Goal: Task Accomplishment & Management: Use online tool/utility

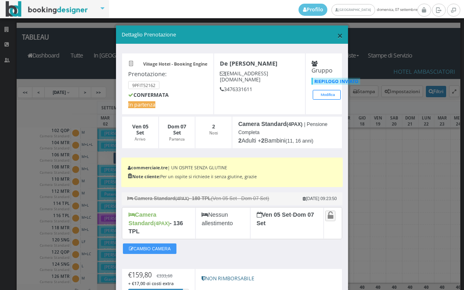
scroll to position [81, 0]
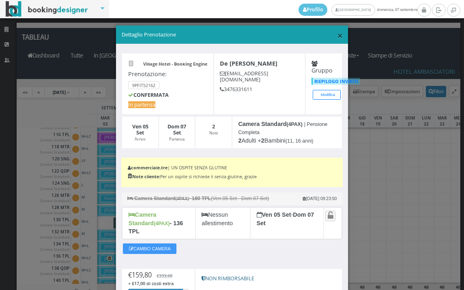
click at [337, 35] on span "×" at bounding box center [340, 35] width 6 height 14
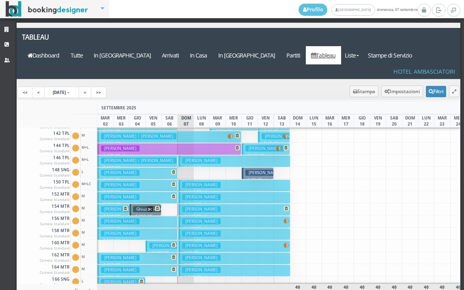
scroll to position [243, 0]
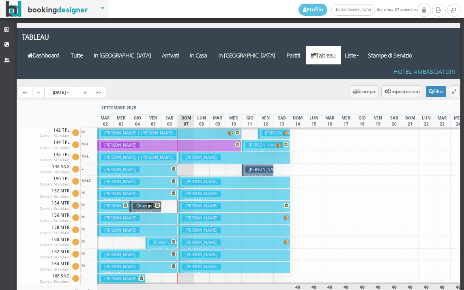
click at [203, 252] on h3 "Bartolini Luciana" at bounding box center [201, 255] width 39 height 6
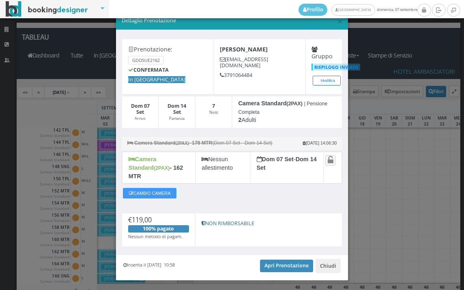
scroll to position [24, 0]
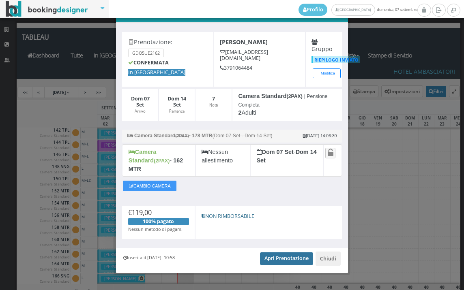
click at [277, 253] on link "Apri Prenotazione" at bounding box center [286, 259] width 53 height 12
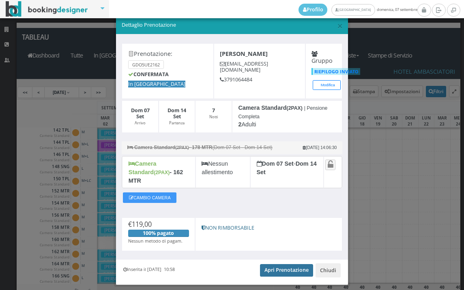
scroll to position [0, 0]
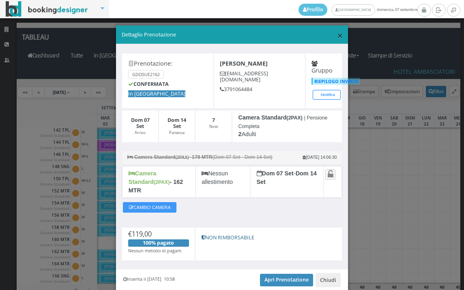
click at [337, 35] on span "×" at bounding box center [340, 35] width 6 height 14
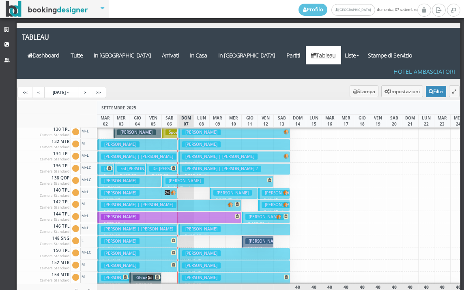
scroll to position [122, 0]
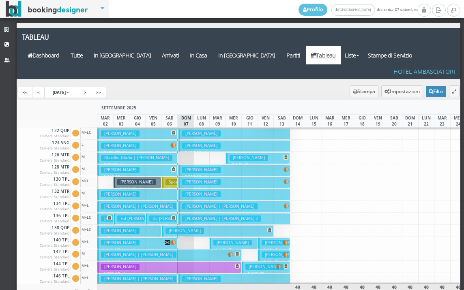
click at [199, 191] on h3 "Riva Ferdinando" at bounding box center [201, 194] width 39 height 6
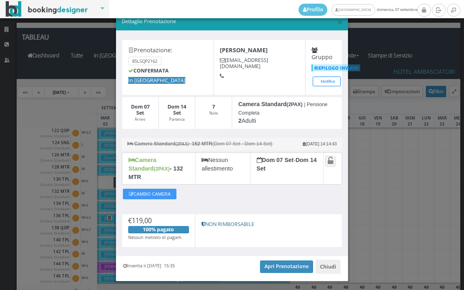
scroll to position [24, 0]
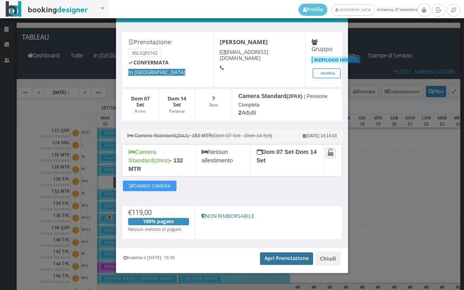
click at [270, 253] on link "Apri Prenotazione" at bounding box center [286, 259] width 53 height 12
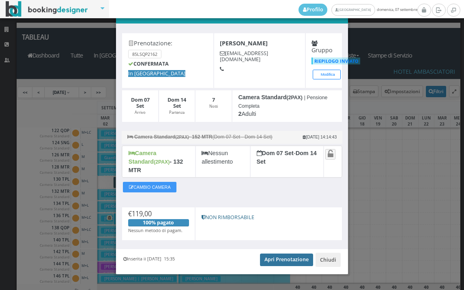
scroll to position [0, 0]
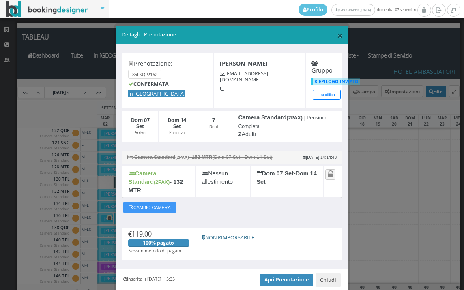
click at [337, 37] on span "×" at bounding box center [340, 35] width 6 height 14
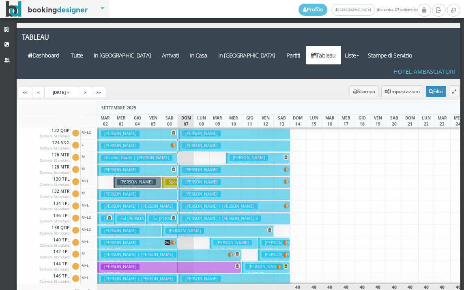
click at [195, 204] on h3 "Dal Pra Leonzio | Del Pra Leonzio" at bounding box center [219, 207] width 75 height 6
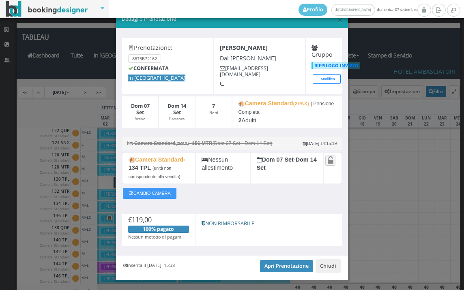
scroll to position [33, 0]
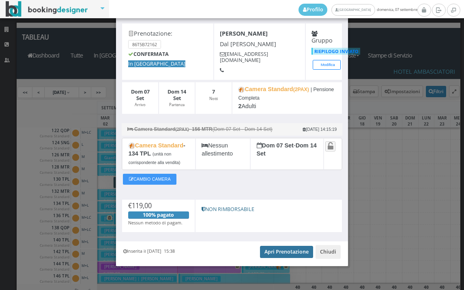
click at [284, 253] on link "Apri Prenotazione" at bounding box center [286, 252] width 53 height 12
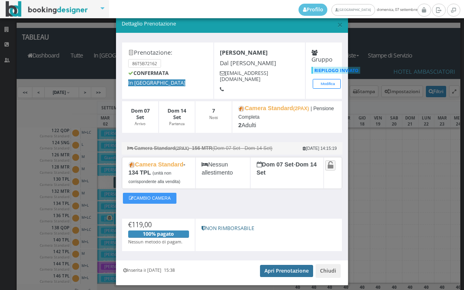
scroll to position [0, 0]
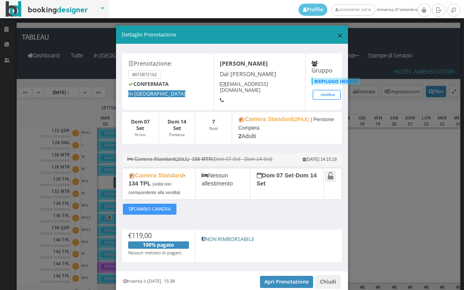
click at [337, 36] on span "×" at bounding box center [340, 35] width 6 height 14
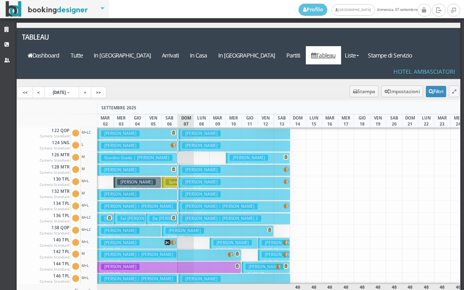
click at [182, 179] on h3 "Fiorotto Sonia" at bounding box center [201, 182] width 39 height 6
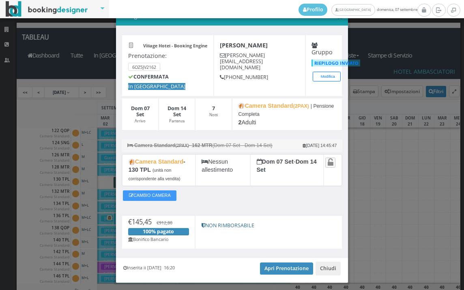
scroll to position [41, 0]
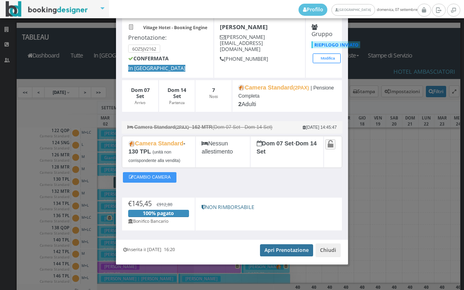
click at [279, 251] on link "Apri Prenotazione" at bounding box center [286, 250] width 53 height 12
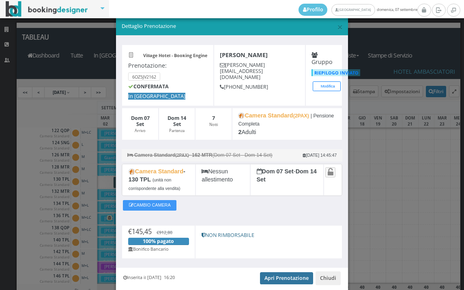
scroll to position [0, 0]
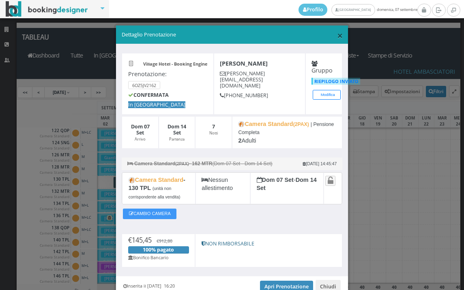
click at [337, 36] on span "×" at bounding box center [340, 35] width 6 height 14
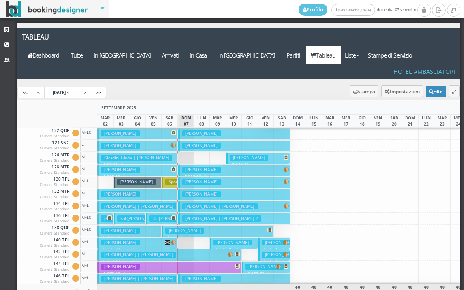
click at [185, 204] on h3 "Dal Pra Leonzio | Del Pra Leonzio" at bounding box center [219, 207] width 75 height 6
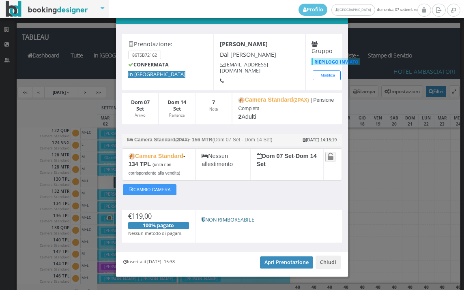
scroll to position [33, 0]
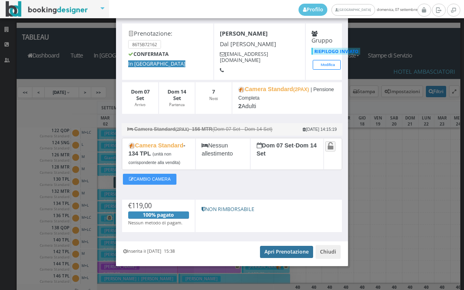
click at [292, 250] on link "Apri Prenotazione" at bounding box center [286, 252] width 53 height 12
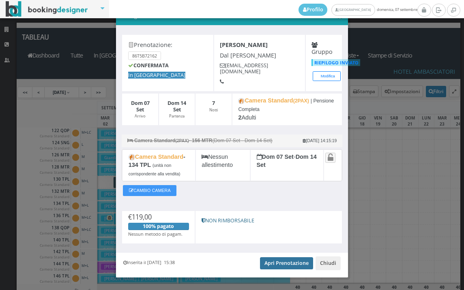
scroll to position [0, 0]
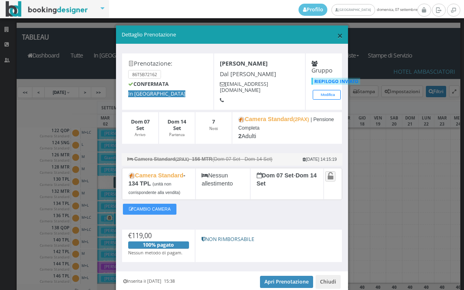
click at [337, 35] on span "×" at bounding box center [340, 35] width 6 height 14
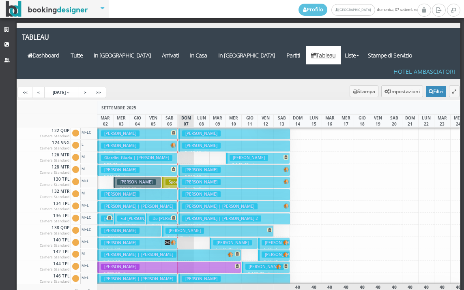
click at [190, 216] on h3 "Battilomo Giovanni | Mora Matteo 2" at bounding box center [221, 219] width 79 height 6
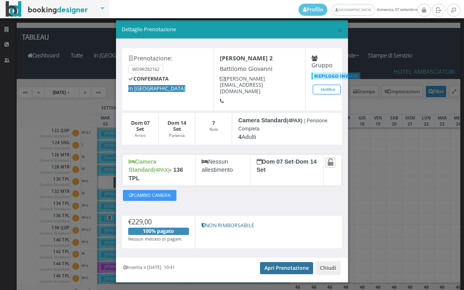
scroll to position [7, 0]
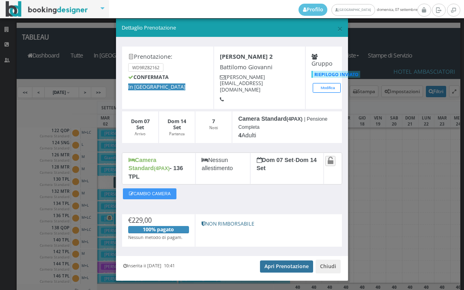
click at [283, 261] on link "Apri Prenotazione" at bounding box center [286, 267] width 53 height 12
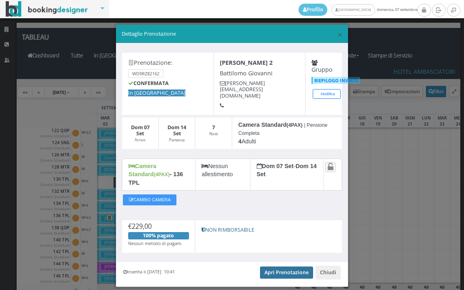
scroll to position [0, 0]
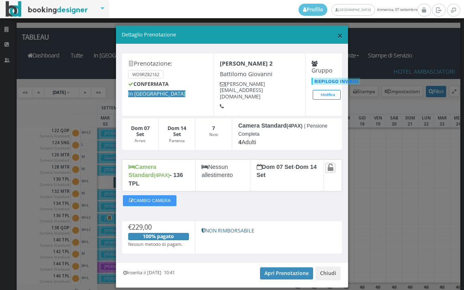
click at [337, 37] on span "×" at bounding box center [340, 35] width 6 height 14
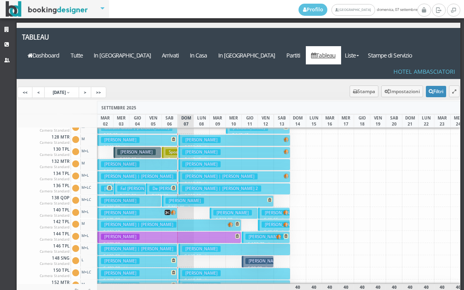
scroll to position [162, 0]
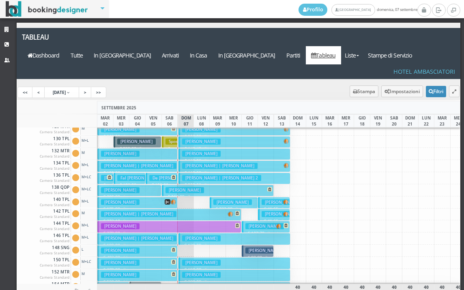
click at [191, 236] on h3 "Miacola Vincenza" at bounding box center [201, 239] width 39 height 6
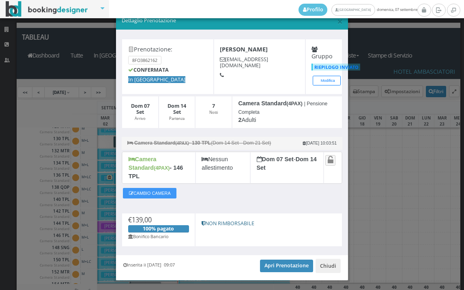
scroll to position [24, 0]
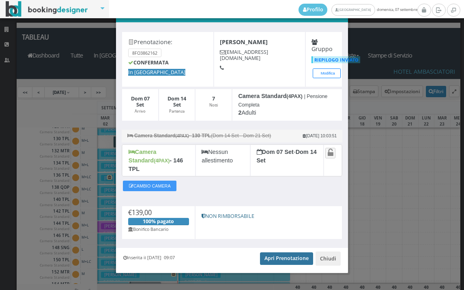
click at [289, 253] on link "Apri Prenotazione" at bounding box center [286, 259] width 53 height 12
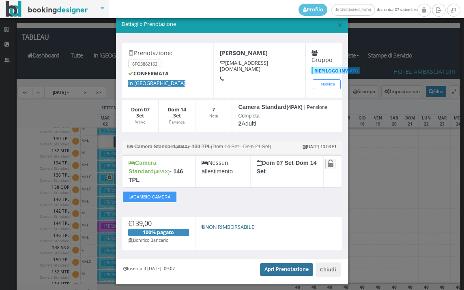
scroll to position [0, 0]
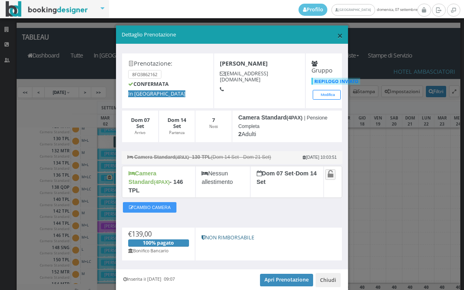
click at [337, 36] on span "×" at bounding box center [340, 35] width 6 height 14
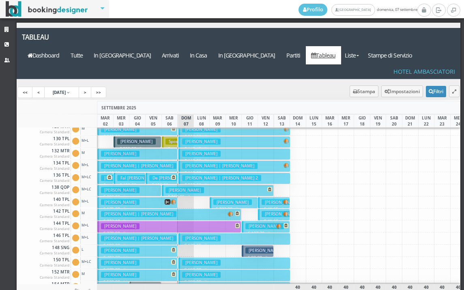
click at [191, 260] on h3 "Carbone Claudio" at bounding box center [201, 263] width 39 height 6
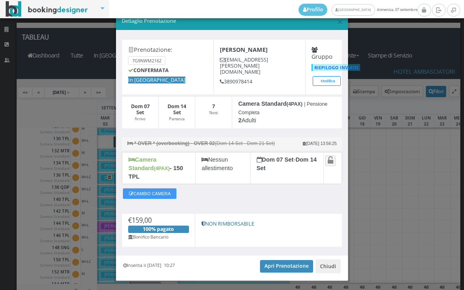
scroll to position [24, 0]
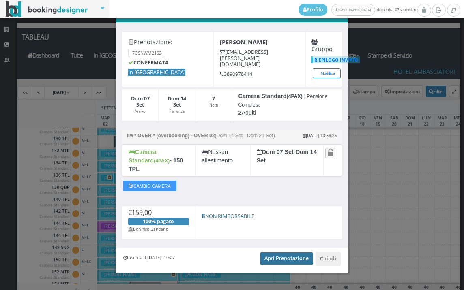
click at [282, 253] on link "Apri Prenotazione" at bounding box center [286, 259] width 53 height 12
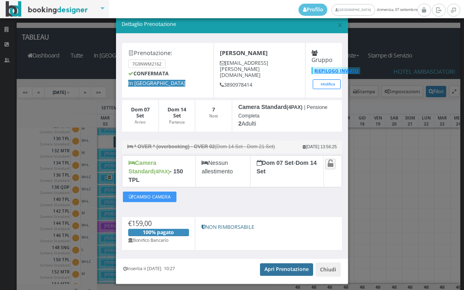
scroll to position [0, 0]
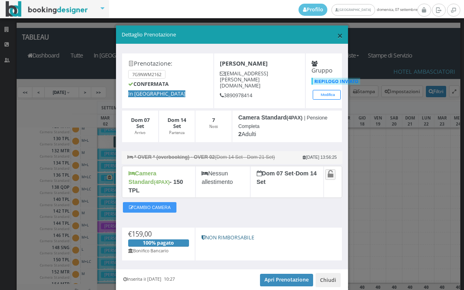
click at [337, 33] on span "×" at bounding box center [340, 35] width 6 height 14
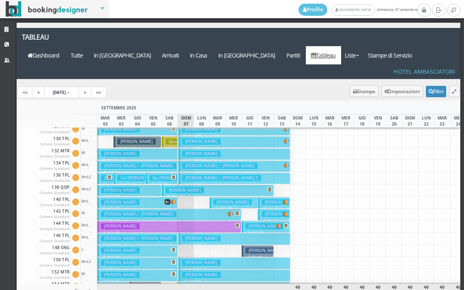
scroll to position [203, 0]
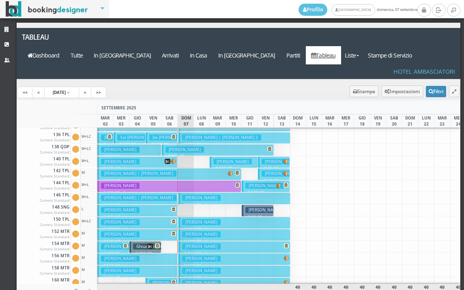
click at [188, 232] on h3 "Bubici Simone" at bounding box center [201, 235] width 39 height 6
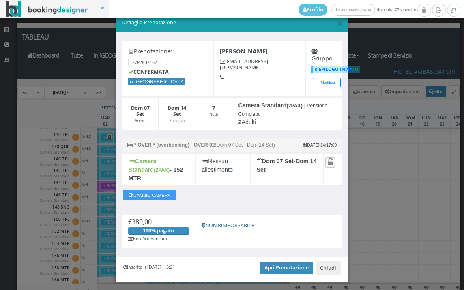
scroll to position [24, 0]
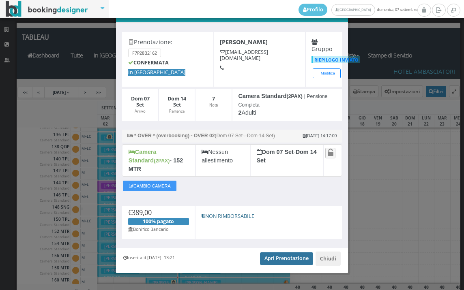
click at [287, 253] on link "Apri Prenotazione" at bounding box center [286, 259] width 53 height 12
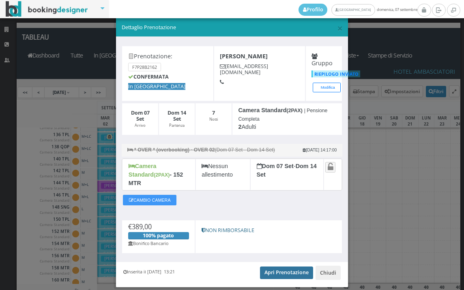
scroll to position [0, 0]
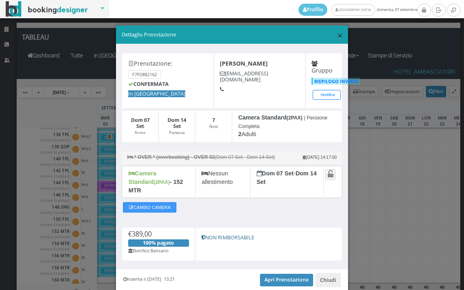
click at [337, 37] on span "×" at bounding box center [340, 35] width 6 height 14
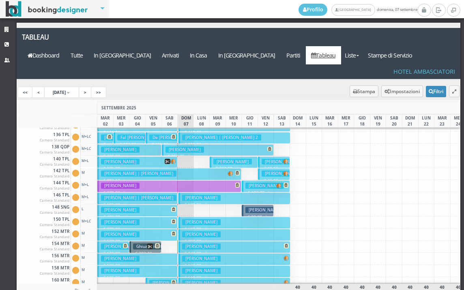
click at [204, 244] on h3 "Monti Maria Pia" at bounding box center [201, 247] width 39 height 6
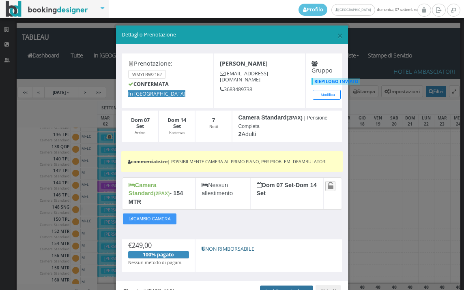
click at [291, 286] on link "Apri Prenotazione" at bounding box center [286, 292] width 53 height 12
click at [337, 36] on span "×" at bounding box center [340, 35] width 6 height 14
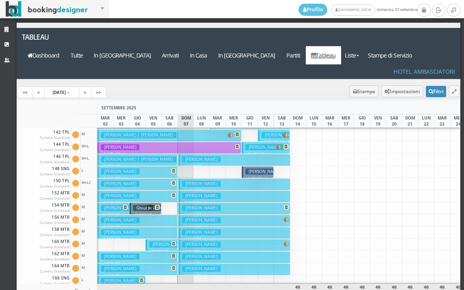
scroll to position [243, 0]
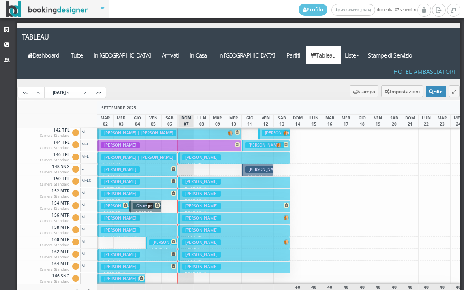
click at [188, 215] on h3 "Iacuzzo Pietro" at bounding box center [201, 218] width 39 height 6
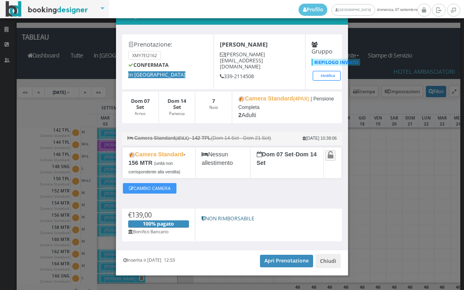
scroll to position [33, 0]
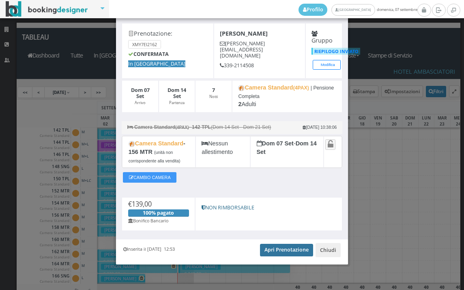
click at [304, 249] on link "Apri Prenotazione" at bounding box center [286, 250] width 53 height 12
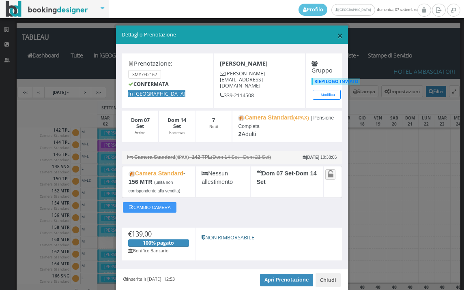
click at [337, 37] on span "×" at bounding box center [340, 35] width 6 height 14
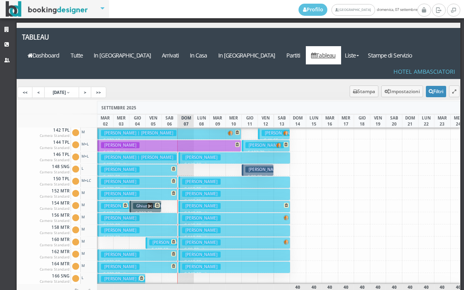
click at [196, 227] on h3 "Terrinoni Patrizia" at bounding box center [201, 230] width 39 height 6
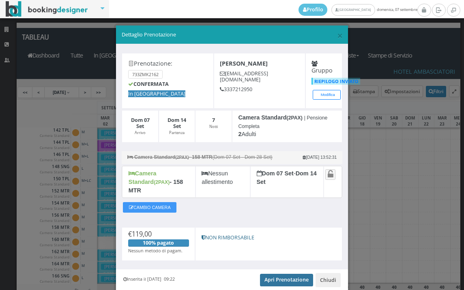
click at [281, 274] on link "Apri Prenotazione" at bounding box center [286, 280] width 53 height 12
click at [337, 35] on span "×" at bounding box center [340, 35] width 6 height 14
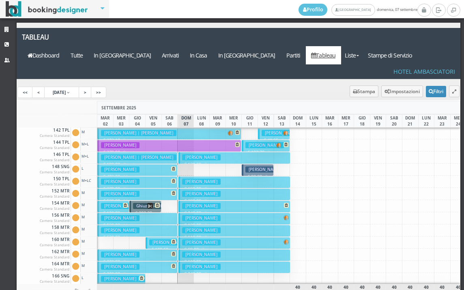
click at [195, 240] on h3 "Marchesi Marco" at bounding box center [201, 243] width 39 height 6
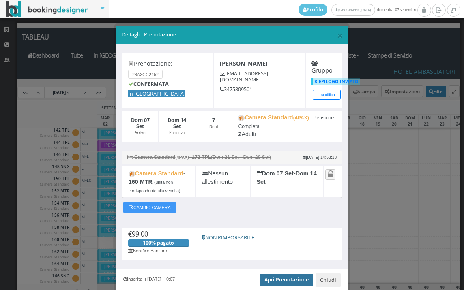
click at [284, 277] on link "Apri Prenotazione" at bounding box center [286, 280] width 53 height 12
click at [337, 35] on span "×" at bounding box center [340, 35] width 6 height 14
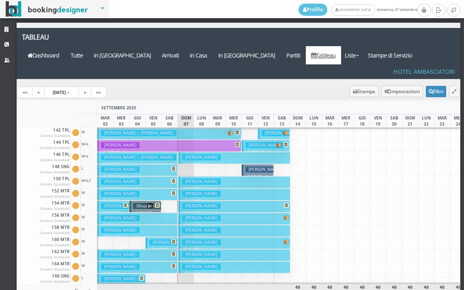
click at [191, 252] on h3 "Bartolini Luciana" at bounding box center [201, 255] width 39 height 6
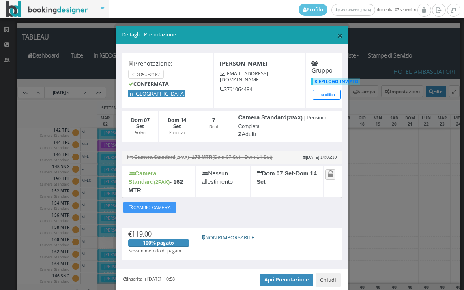
click at [337, 35] on span "×" at bounding box center [340, 35] width 6 height 14
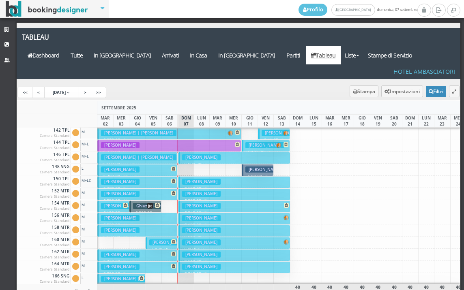
click at [189, 264] on h3 "Monti Maria Pia" at bounding box center [201, 267] width 39 height 6
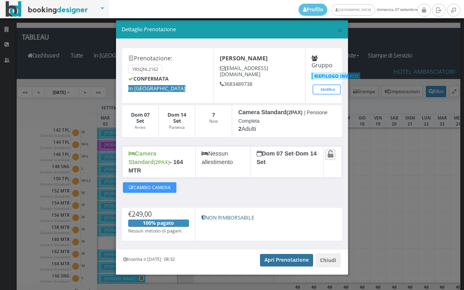
scroll to position [7, 0]
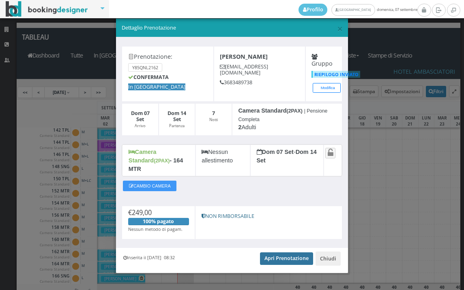
click at [283, 253] on link "Apri Prenotazione" at bounding box center [286, 259] width 53 height 12
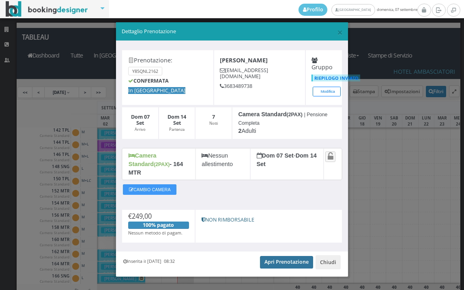
scroll to position [0, 0]
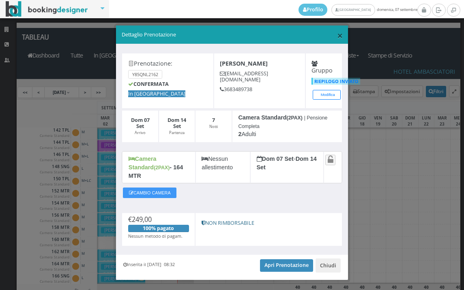
click at [337, 34] on span "×" at bounding box center [340, 35] width 6 height 14
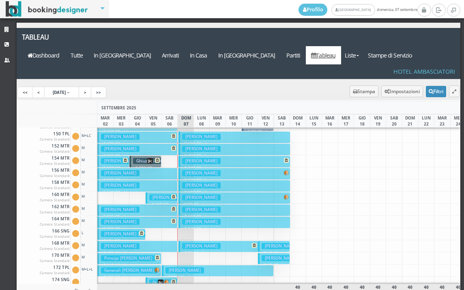
scroll to position [324, 0]
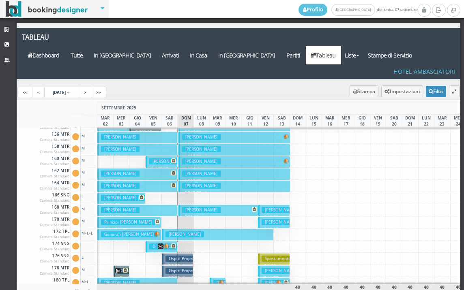
click at [194, 207] on h3 "Vacca Viviana" at bounding box center [201, 210] width 39 height 6
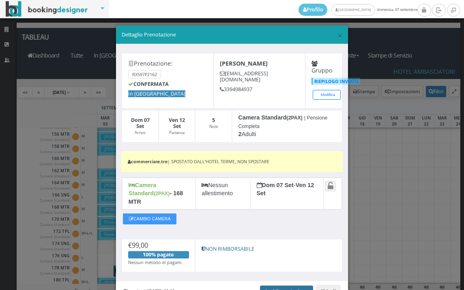
click at [279, 286] on link "Apri Prenotazione" at bounding box center [286, 292] width 53 height 12
click at [337, 38] on span "×" at bounding box center [340, 35] width 6 height 14
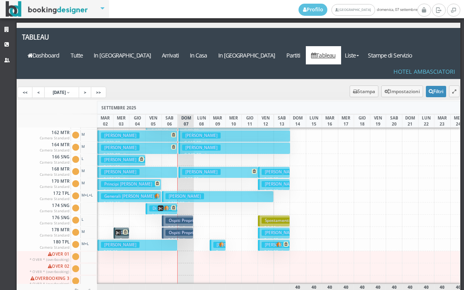
scroll to position [365, 0]
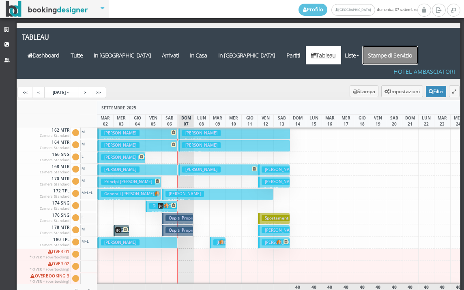
click at [405, 46] on link "Stampe di Servizio" at bounding box center [389, 55] width 55 height 18
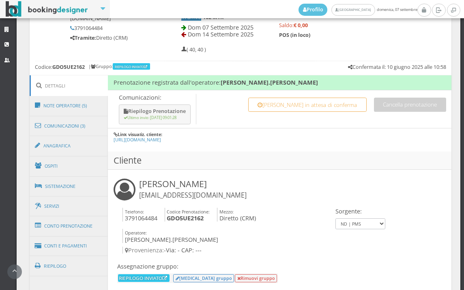
scroll to position [528, 0]
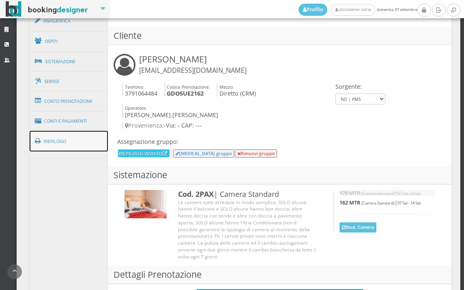
click at [71, 145] on link "Riepilogo" at bounding box center [69, 141] width 79 height 21
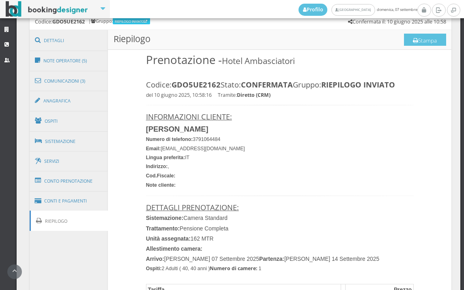
scroll to position [348, 0]
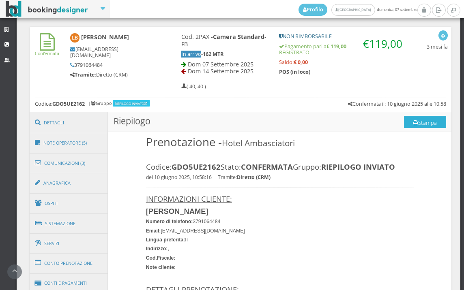
click at [420, 122] on button "Stampa" at bounding box center [425, 122] width 42 height 12
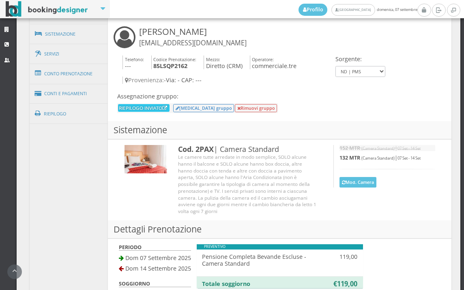
scroll to position [630, 0]
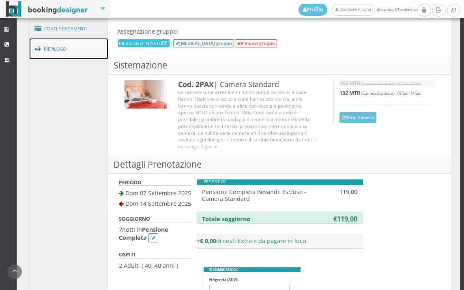
click at [86, 49] on link "Riepilogo" at bounding box center [69, 49] width 79 height 21
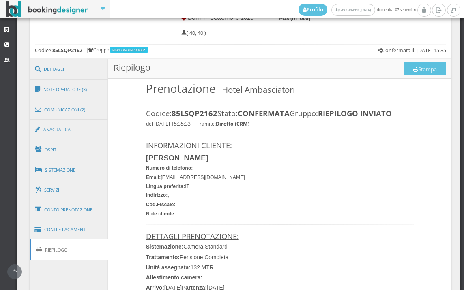
scroll to position [406, 0]
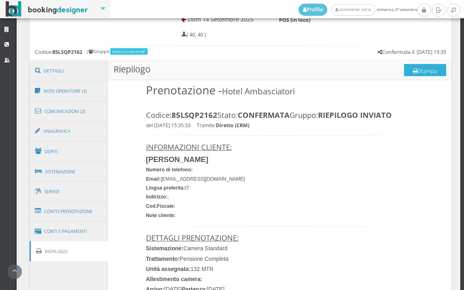
click at [435, 72] on button "Stampa" at bounding box center [425, 70] width 42 height 12
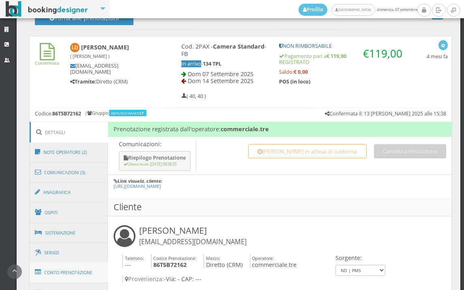
scroll to position [405, 0]
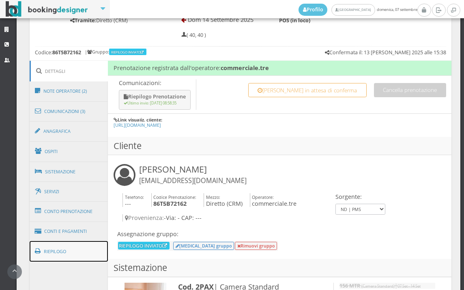
click at [70, 256] on link "Riepilogo" at bounding box center [69, 251] width 79 height 21
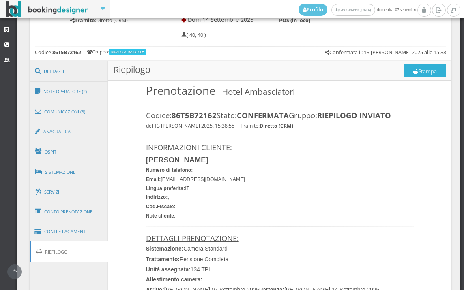
click at [432, 71] on button "Stampa" at bounding box center [425, 70] width 42 height 12
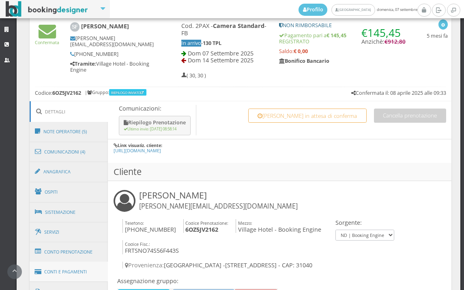
scroll to position [405, 0]
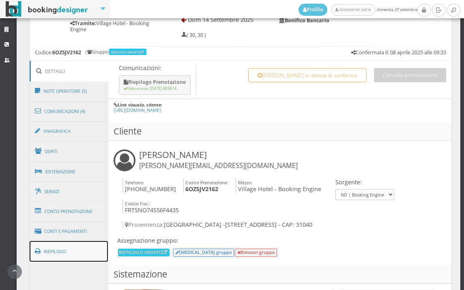
click at [66, 257] on link "Riepilogo" at bounding box center [69, 251] width 79 height 21
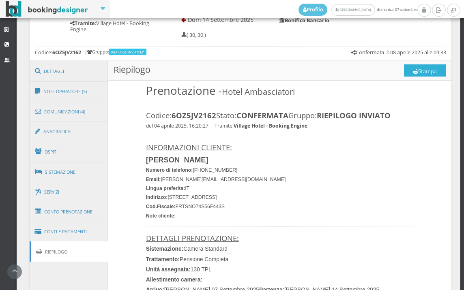
click at [420, 73] on button "Stampa" at bounding box center [425, 70] width 42 height 12
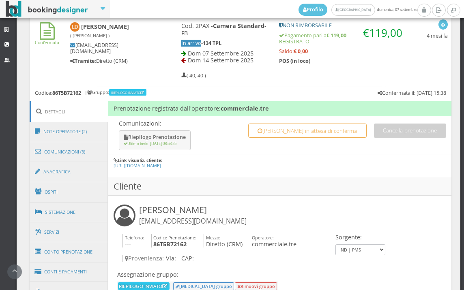
scroll to position [540, 0]
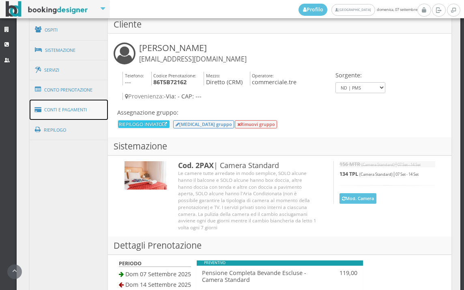
click at [64, 114] on link "Conti e Pagamenti" at bounding box center [69, 110] width 79 height 21
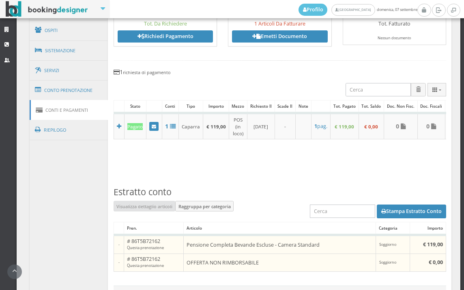
scroll to position [541, 0]
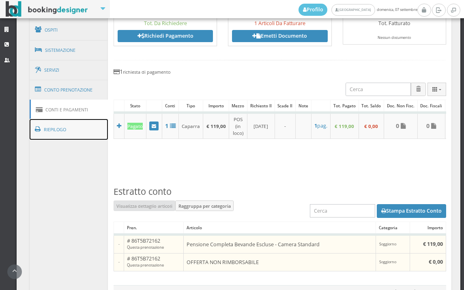
click at [60, 133] on link "Riepilogo" at bounding box center [69, 129] width 79 height 21
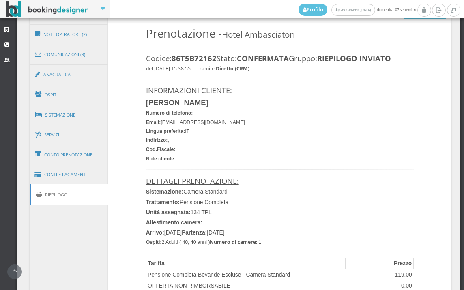
scroll to position [361, 0]
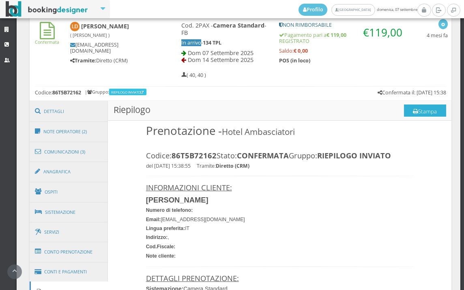
click at [426, 109] on button "Stampa" at bounding box center [425, 111] width 42 height 12
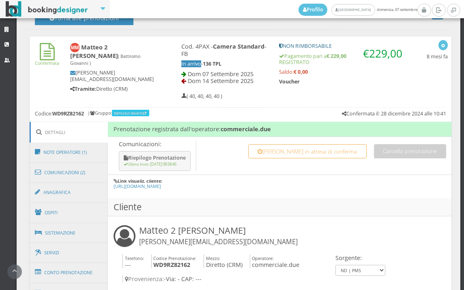
scroll to position [405, 0]
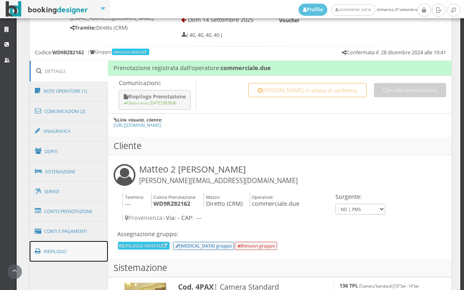
click at [74, 251] on link "Riepilogo" at bounding box center [69, 251] width 79 height 21
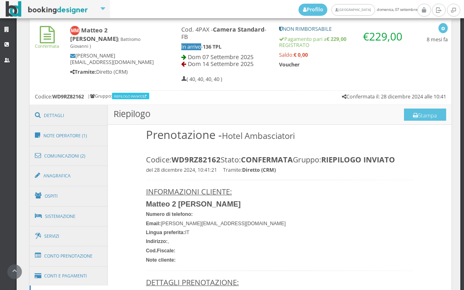
scroll to position [315, 0]
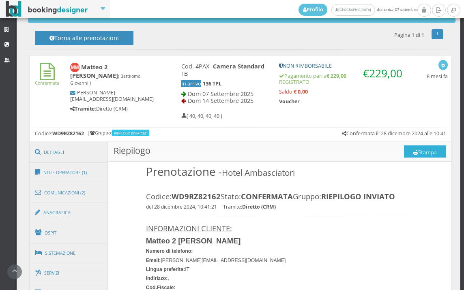
click at [421, 151] on button "Stampa" at bounding box center [425, 152] width 42 height 12
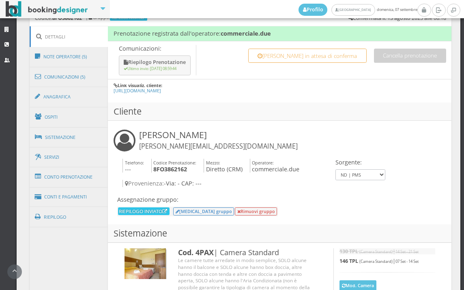
scroll to position [450, 0]
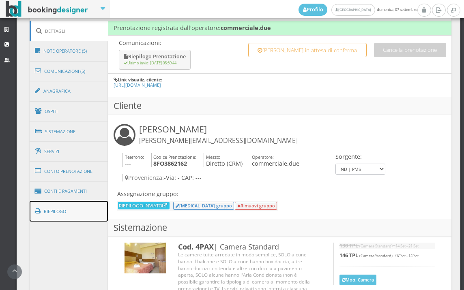
click at [81, 217] on link "Riepilogo" at bounding box center [69, 211] width 79 height 21
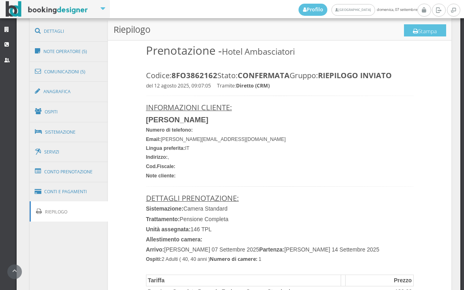
scroll to position [360, 0]
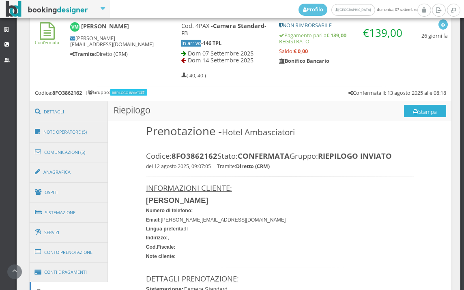
click at [426, 110] on button "Stampa" at bounding box center [425, 111] width 42 height 12
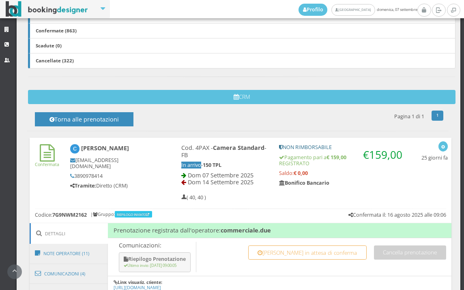
scroll to position [405, 0]
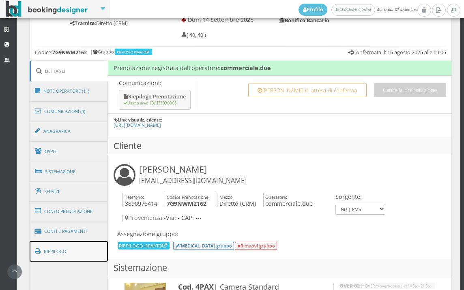
click at [86, 258] on link "Riepilogo" at bounding box center [69, 251] width 79 height 21
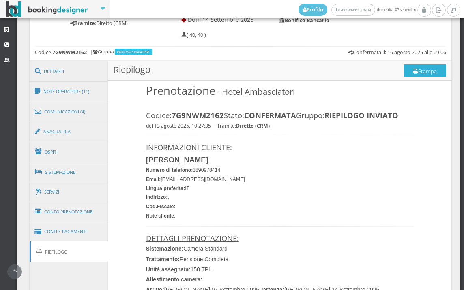
click at [422, 73] on button "Stampa" at bounding box center [425, 70] width 42 height 12
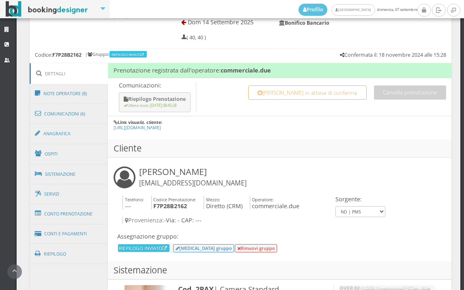
scroll to position [495, 0]
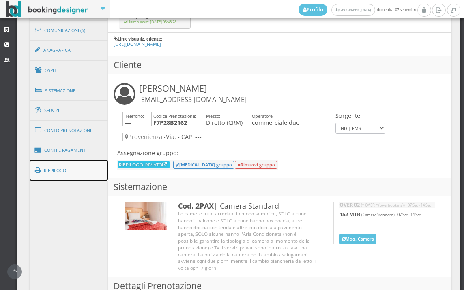
click at [81, 170] on link "Riepilogo" at bounding box center [69, 170] width 79 height 21
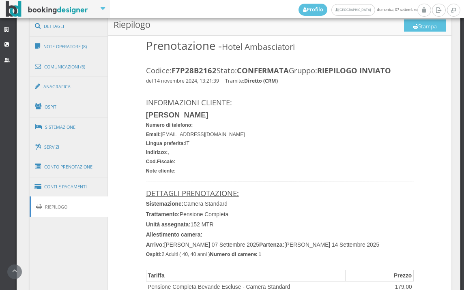
scroll to position [360, 0]
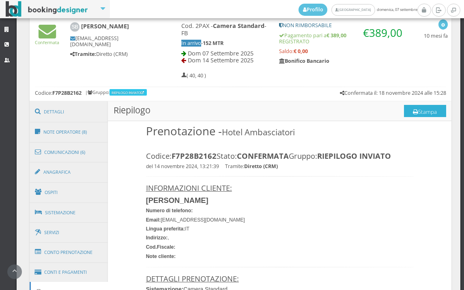
click at [423, 114] on button "Stampa" at bounding box center [425, 111] width 42 height 12
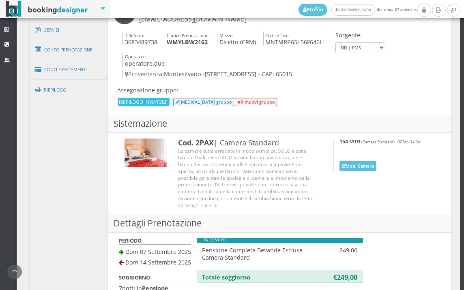
scroll to position [585, 0]
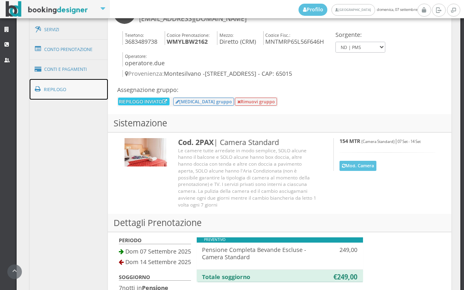
click at [71, 84] on link "Riepilogo" at bounding box center [69, 89] width 79 height 21
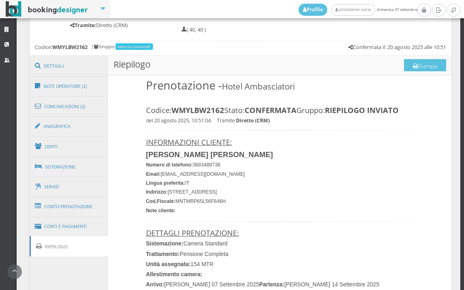
scroll to position [406, 0]
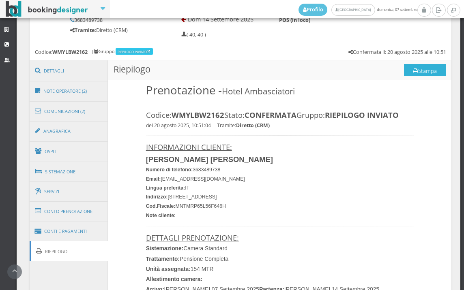
click at [429, 71] on button "Stampa" at bounding box center [425, 70] width 42 height 12
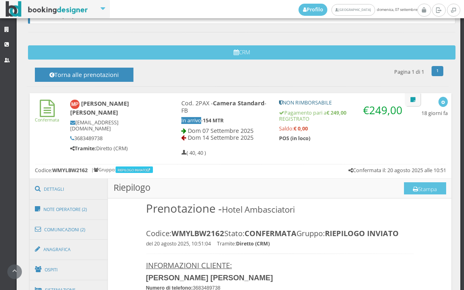
scroll to position [270, 0]
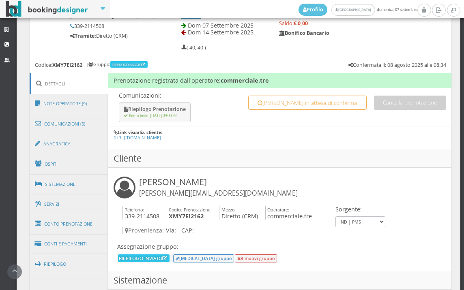
scroll to position [450, 0]
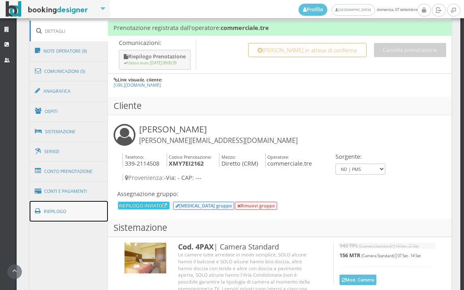
click at [71, 210] on link "Riepilogo" at bounding box center [69, 211] width 79 height 21
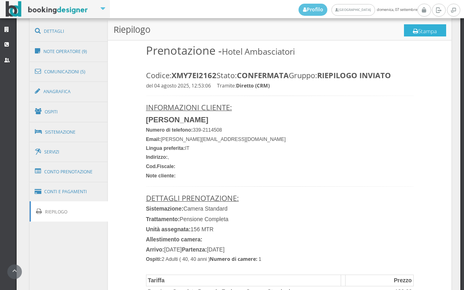
click at [425, 30] on button "Stampa" at bounding box center [425, 30] width 42 height 12
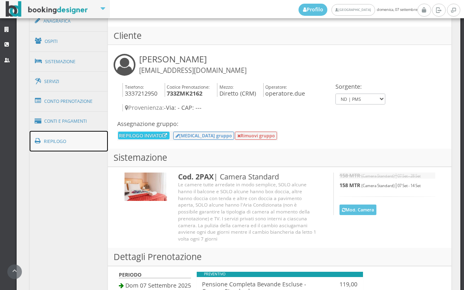
click at [59, 143] on link "Riepilogo" at bounding box center [69, 141] width 79 height 21
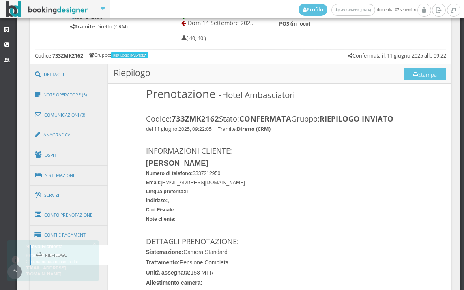
scroll to position [348, 0]
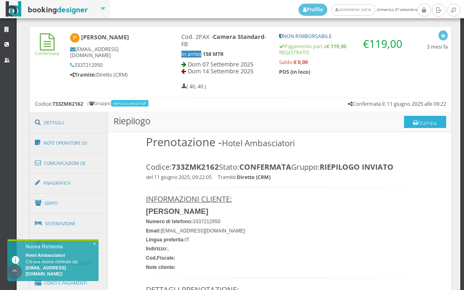
click at [421, 120] on button "Stampa" at bounding box center [425, 122] width 42 height 12
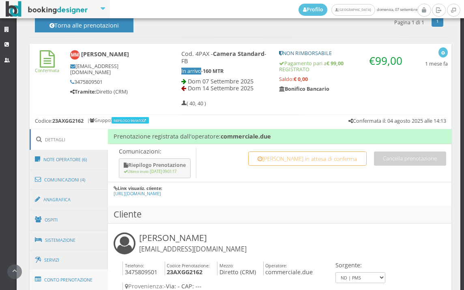
scroll to position [450, 0]
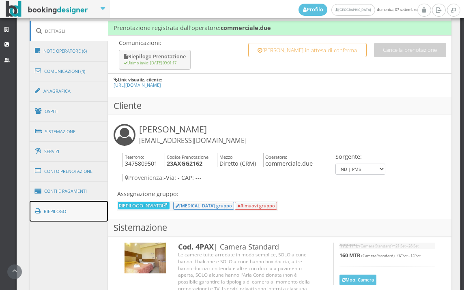
click at [69, 212] on link "Riepilogo" at bounding box center [69, 211] width 79 height 21
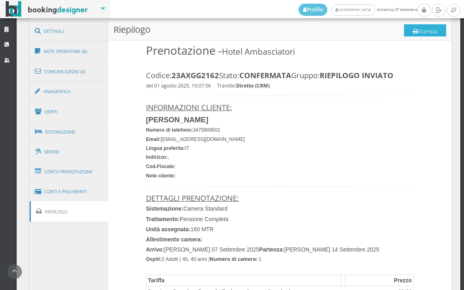
click at [419, 29] on button "Stampa" at bounding box center [425, 30] width 42 height 12
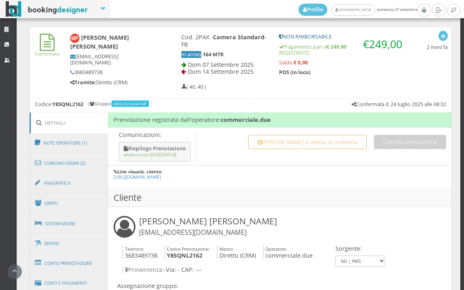
scroll to position [528, 0]
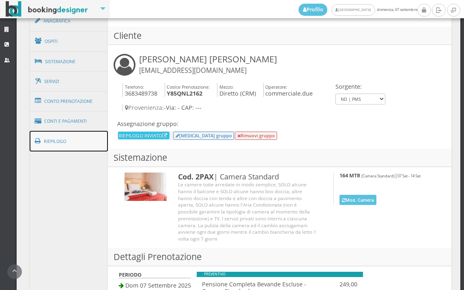
click at [74, 141] on link "Riepilogo" at bounding box center [69, 141] width 79 height 21
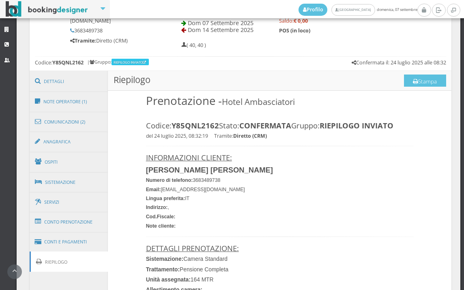
scroll to position [393, 0]
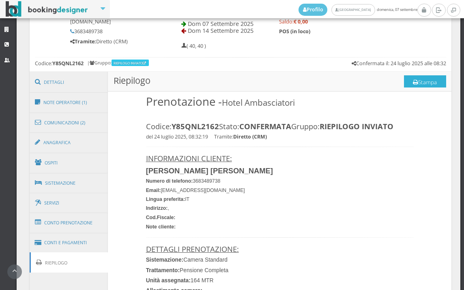
click at [420, 81] on button "Stampa" at bounding box center [425, 81] width 42 height 12
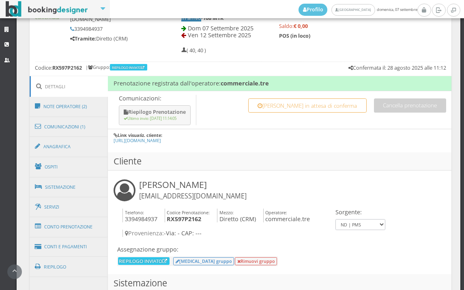
scroll to position [450, 0]
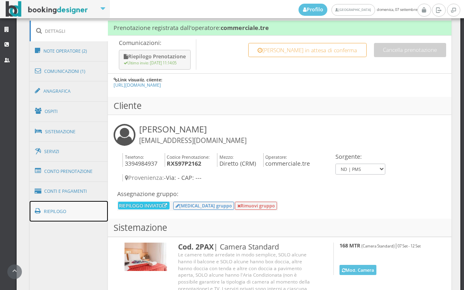
click at [73, 208] on link "Riepilogo" at bounding box center [69, 211] width 79 height 21
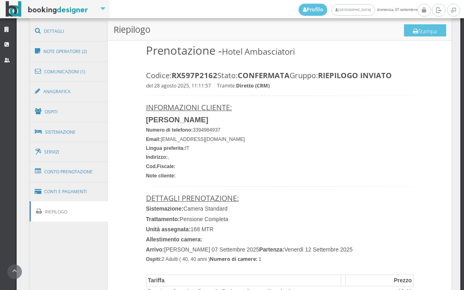
scroll to position [360, 0]
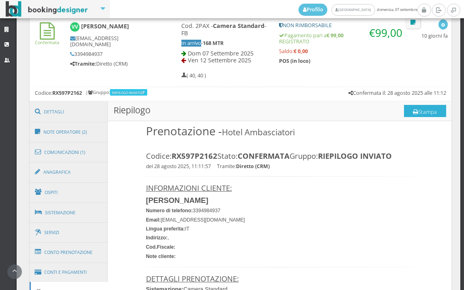
click at [418, 113] on button "Stampa" at bounding box center [425, 111] width 42 height 12
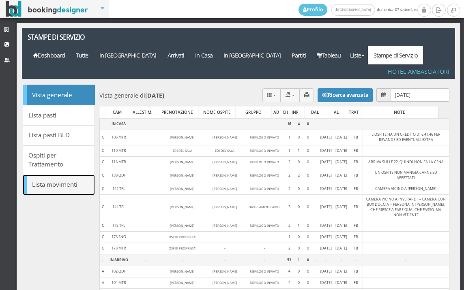
click at [63, 175] on link "Lista movimenti" at bounding box center [59, 185] width 72 height 21
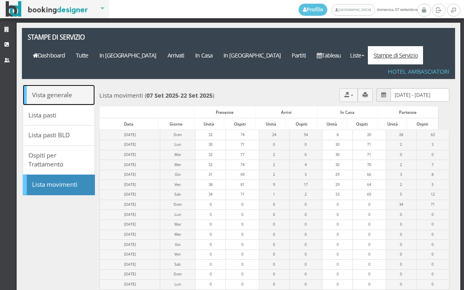
click at [76, 85] on link "Vista generale" at bounding box center [59, 95] width 72 height 21
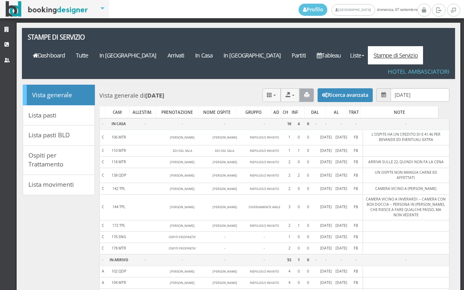
click at [304, 92] on icon "button" at bounding box center [306, 94] width 5 height 5
